Goal: Task Accomplishment & Management: Manage account settings

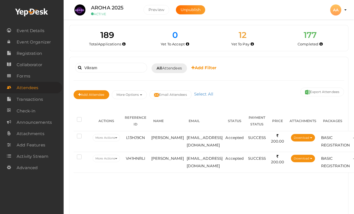
scroll to position [24, 0]
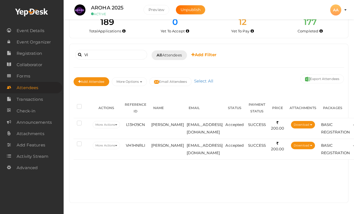
type input "V"
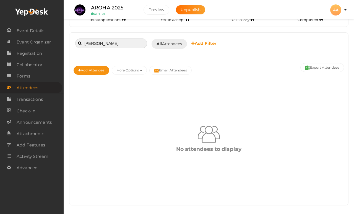
click at [126, 42] on input "[PERSON_NAME]" at bounding box center [111, 43] width 72 height 10
click at [137, 40] on input "[PERSON_NAME]" at bounding box center [111, 43] width 72 height 10
click at [129, 42] on input "[PERSON_NAME]" at bounding box center [111, 43] width 72 height 10
type input "V"
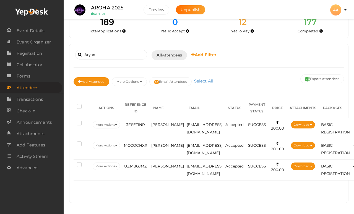
click at [164, 139] on td "[PERSON_NAME]" at bounding box center [168, 149] width 36 height 21
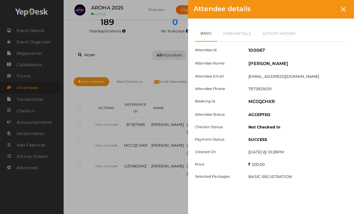
click at [241, 33] on link "Form Details" at bounding box center [238, 33] width 40 height 16
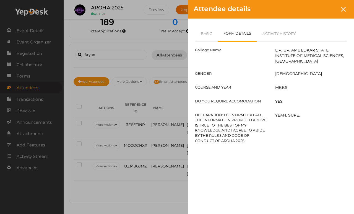
click at [203, 32] on link "Basic" at bounding box center [206, 33] width 23 height 16
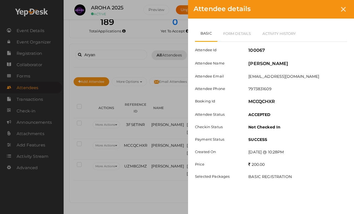
click at [347, 6] on div at bounding box center [344, 9] width 10 height 10
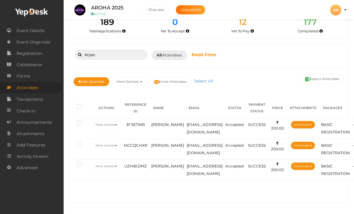
click at [124, 50] on input "Aryan" at bounding box center [111, 55] width 72 height 10
click at [126, 50] on input "Aryan" at bounding box center [111, 55] width 72 height 10
click at [122, 50] on input "Aryan" at bounding box center [111, 55] width 72 height 10
type input "A"
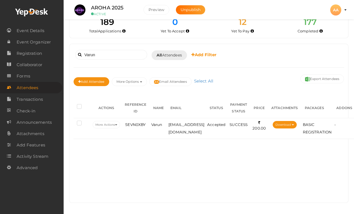
click at [176, 118] on td "[EMAIL_ADDRESS][DOMAIN_NAME]" at bounding box center [186, 128] width 39 height 21
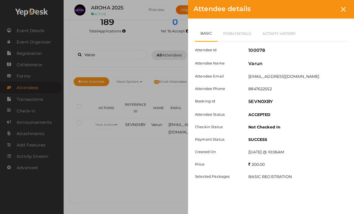
click at [237, 34] on link "Form Details" at bounding box center [238, 33] width 40 height 16
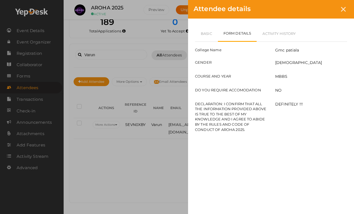
click at [199, 39] on link "Basic" at bounding box center [206, 33] width 23 height 16
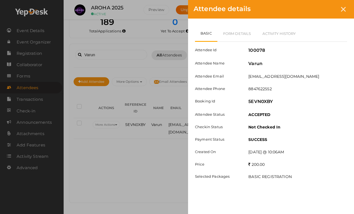
click at [352, 6] on div "Attendee details" at bounding box center [271, 9] width 166 height 19
click at [347, 10] on div at bounding box center [344, 9] width 10 height 10
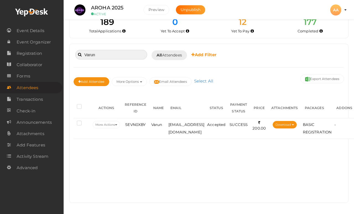
click at [131, 50] on input "Varun" at bounding box center [111, 55] width 72 height 10
type input "V"
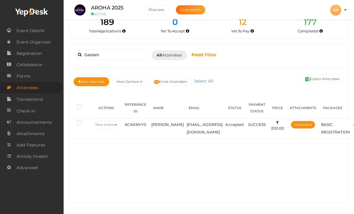
click at [158, 122] on span "[PERSON_NAME]" at bounding box center [167, 124] width 33 height 4
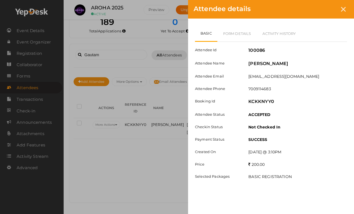
click at [238, 32] on link "Form Details" at bounding box center [238, 33] width 40 height 16
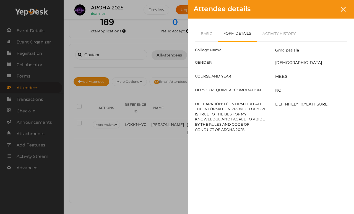
click at [211, 35] on link "Basic" at bounding box center [206, 33] width 23 height 16
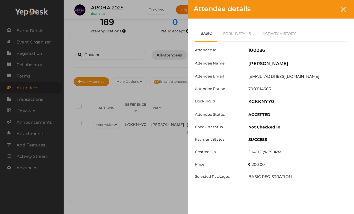
click at [349, 10] on div at bounding box center [344, 9] width 10 height 10
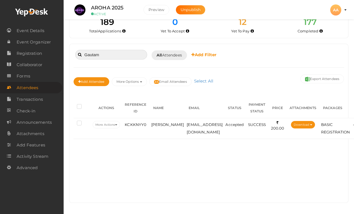
click at [126, 50] on input "Gautam" at bounding box center [111, 55] width 72 height 10
click at [128, 50] on input "Gautam" at bounding box center [111, 55] width 72 height 10
type input "G"
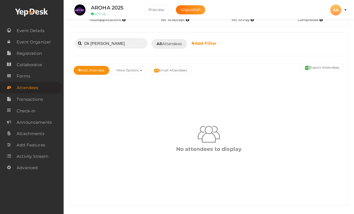
click at [143, 42] on input "Dk [PERSON_NAME]" at bounding box center [111, 43] width 72 height 10
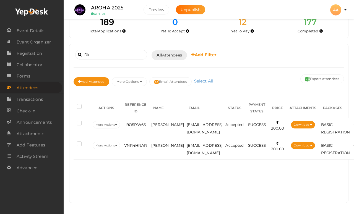
scroll to position [32, 0]
click at [159, 122] on span "[PERSON_NAME]" at bounding box center [167, 124] width 33 height 4
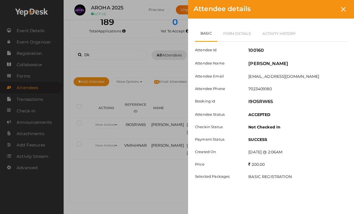
click at [231, 37] on link "Form Details" at bounding box center [238, 33] width 40 height 16
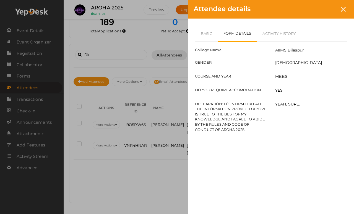
click at [345, 10] on icon at bounding box center [343, 9] width 5 height 5
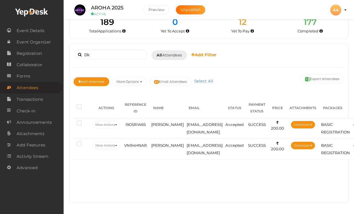
click at [145, 143] on td "VNR4HNAR" at bounding box center [136, 149] width 28 height 21
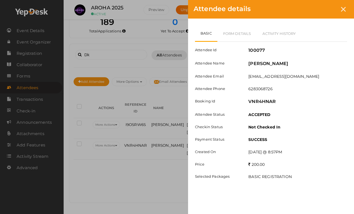
click at [158, 152] on div "Attendee details Basic Form Details Activity History Attendee Id 100077 Attende…" at bounding box center [177, 107] width 354 height 214
click at [348, 11] on div at bounding box center [344, 9] width 10 height 10
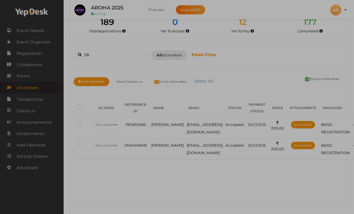
click at [347, 7] on div at bounding box center [177, 107] width 354 height 214
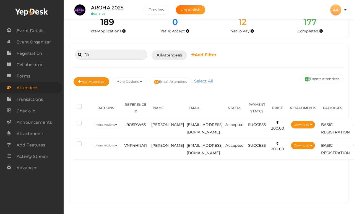
click at [108, 50] on input "Dk" at bounding box center [111, 55] width 72 height 10
type input "D"
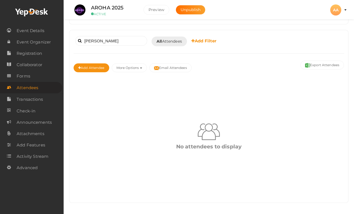
click at [235, 78] on div "No attendees to display" at bounding box center [209, 136] width 271 height 116
click at [128, 36] on input "[PERSON_NAME]" at bounding box center [111, 41] width 72 height 10
click at [83, 36] on input "[PERSON_NAME]" at bounding box center [111, 41] width 72 height 10
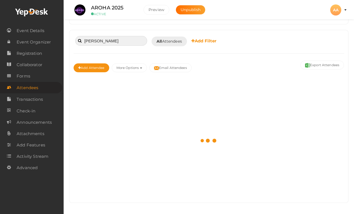
click at [124, 36] on input "[PERSON_NAME]" at bounding box center [111, 41] width 72 height 10
click at [257, 72] on div "Add Attendee More Options Publish to Facebook Resend Invites Invite Attendees A…" at bounding box center [209, 68] width 271 height 19
click at [125, 37] on input "[PERSON_NAME]" at bounding box center [111, 41] width 72 height 10
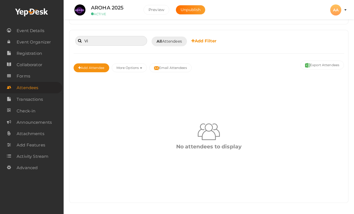
type input "V"
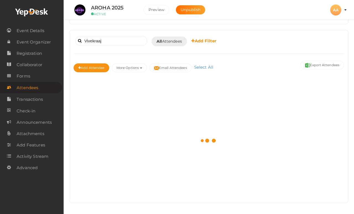
click at [187, 65] on button "Email Attendees" at bounding box center [171, 67] width 42 height 9
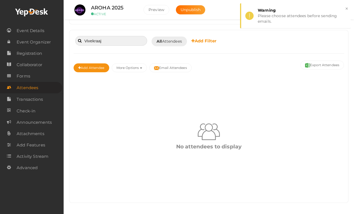
click at [114, 36] on input "Vivekraaj" at bounding box center [111, 41] width 72 height 10
click at [117, 36] on input "Vivekraaj" at bounding box center [111, 41] width 72 height 10
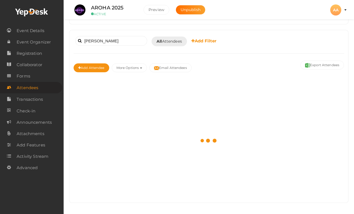
click at [248, 67] on div "Add Attendee More Options Publish to Facebook Resend Invites Invite Attendees A…" at bounding box center [209, 68] width 271 height 19
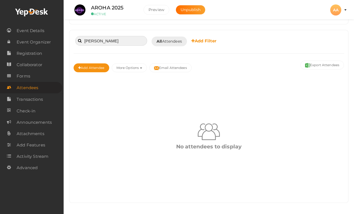
click at [137, 36] on input "[PERSON_NAME]" at bounding box center [111, 41] width 72 height 10
type input "V"
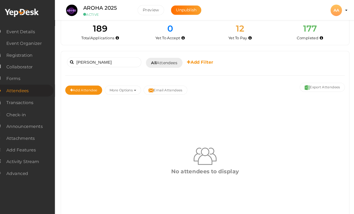
scroll to position [30, 0]
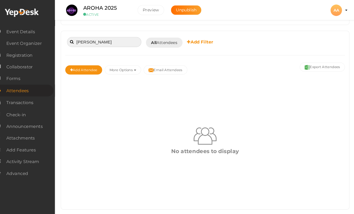
click at [88, 36] on input "[PERSON_NAME]" at bounding box center [111, 41] width 72 height 10
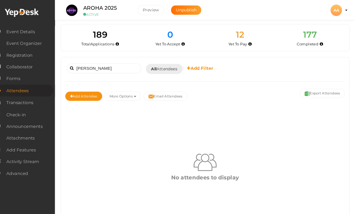
scroll to position [0, 0]
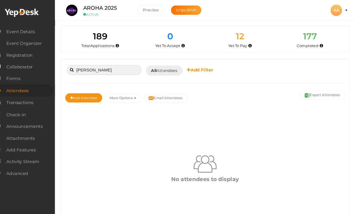
click at [110, 63] on input "[PERSON_NAME]" at bounding box center [111, 68] width 72 height 10
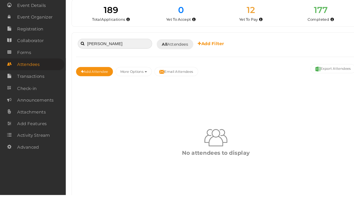
click at [119, 63] on input "[PERSON_NAME]" at bounding box center [111, 68] width 72 height 10
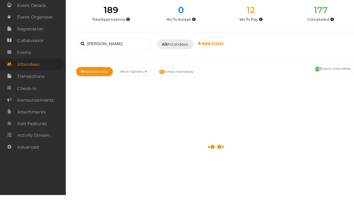
scroll to position [19, 0]
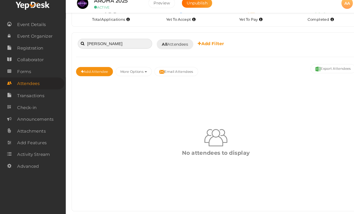
click at [105, 45] on input "[PERSON_NAME]" at bounding box center [111, 49] width 72 height 10
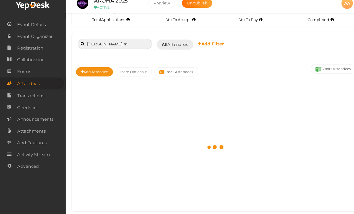
type input "[PERSON_NAME]"
